Goal: Task Accomplishment & Management: Complete application form

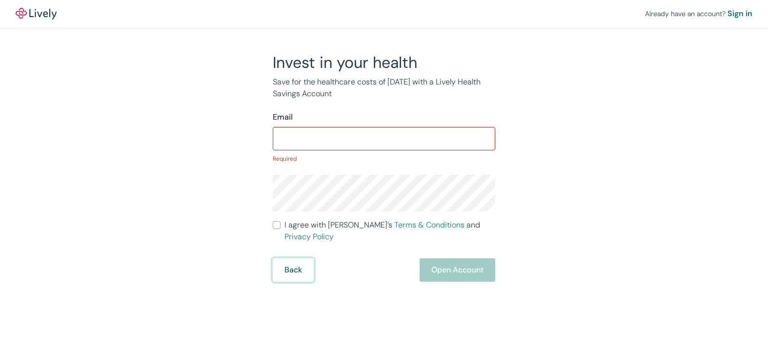
click at [295, 261] on button "Back" at bounding box center [293, 269] width 41 height 23
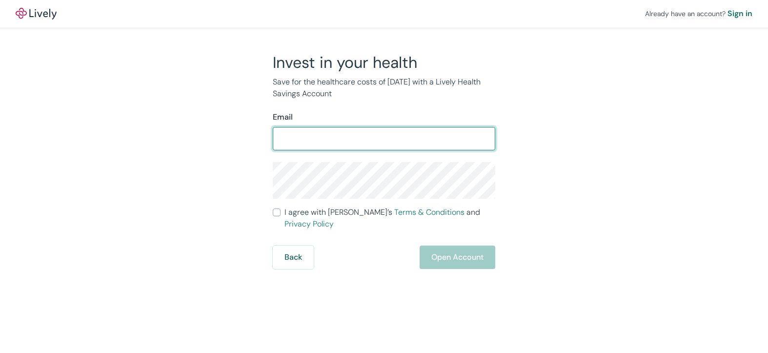
click at [291, 138] on input "Email" at bounding box center [384, 139] width 223 height 20
type input "[EMAIL_ADDRESS][DOMAIN_NAME]"
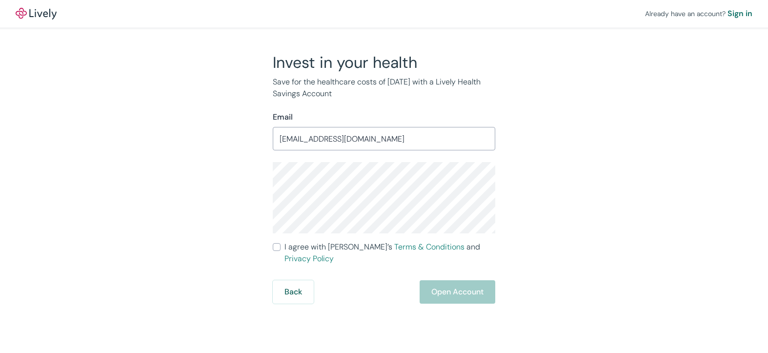
click at [192, 232] on div "Invest in your health Save for the healthcare costs of [DATE] with a Lively Hea…" at bounding box center [378, 178] width 469 height 251
click at [274, 249] on input "I agree with Lively’s Terms & Conditions and Privacy Policy" at bounding box center [277, 247] width 8 height 8
checkbox input "true"
click at [456, 282] on button "Open Account" at bounding box center [458, 291] width 76 height 23
